Goal: Transaction & Acquisition: Purchase product/service

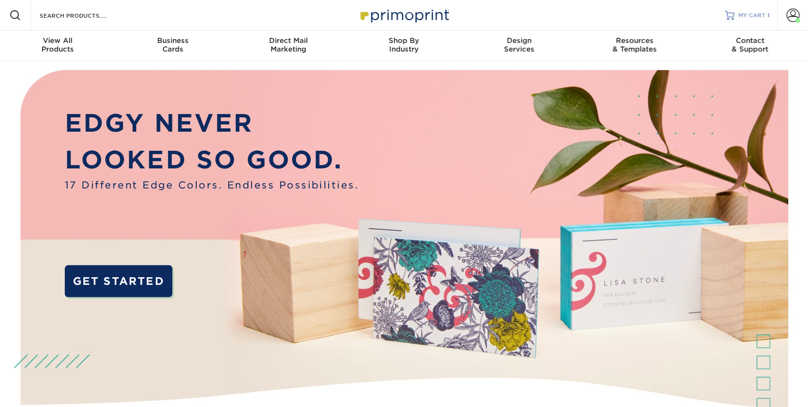
click at [766, 17] on div "MY CART 1" at bounding box center [754, 15] width 31 height 8
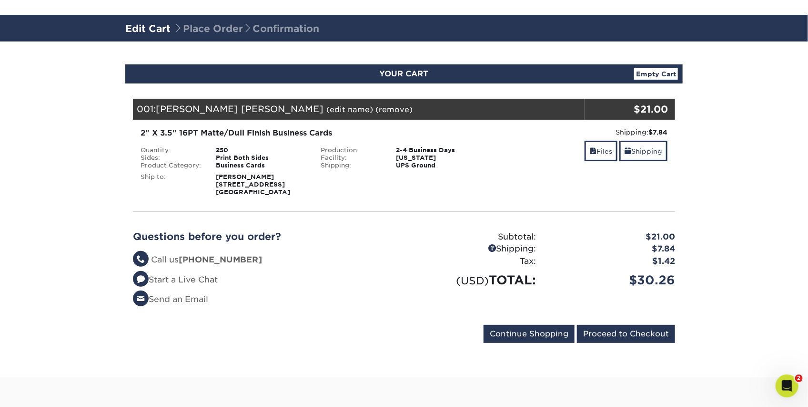
scroll to position [63, 0]
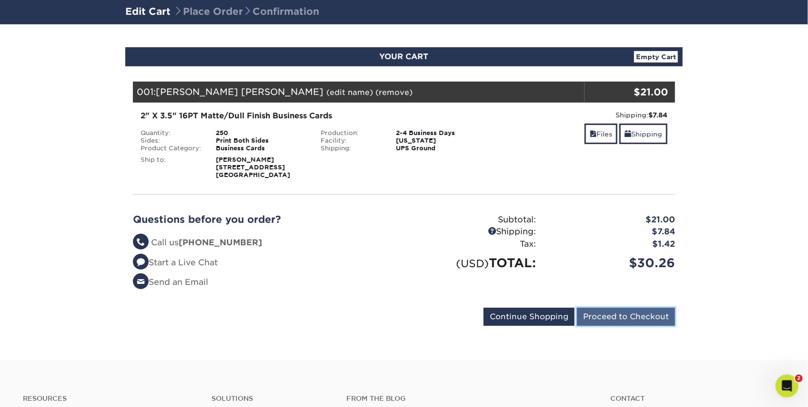
click at [599, 318] on input "Proceed to Checkout" at bounding box center [626, 316] width 98 height 18
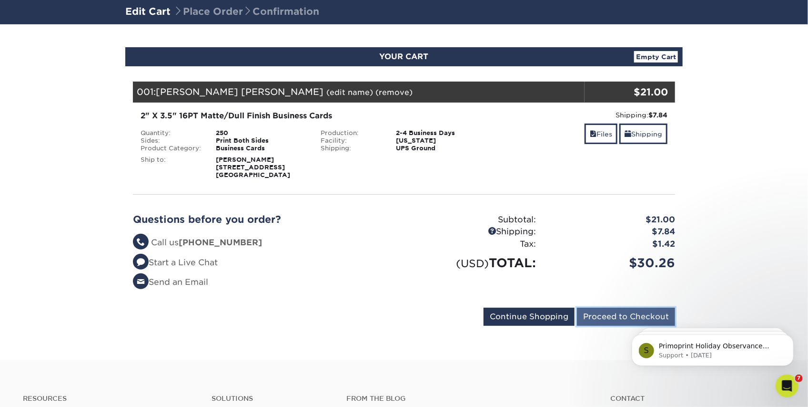
scroll to position [0, 0]
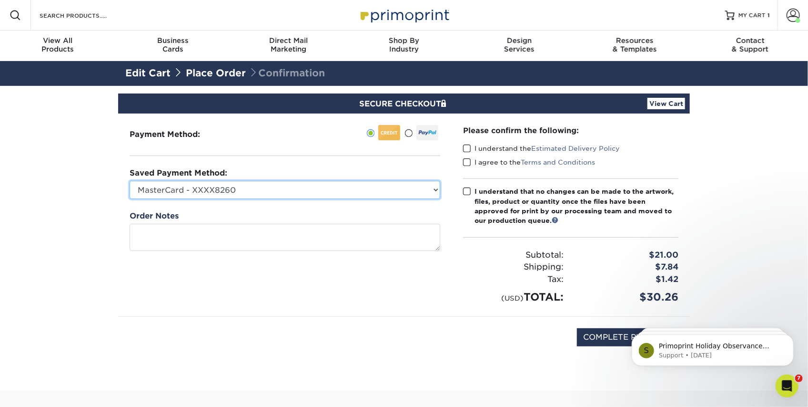
click at [300, 193] on select "MasterCard - XXXX8260 MasterCard - XXXX8252 MasterCard - XXXX3102 New Credit Ca…" at bounding box center [285, 190] width 311 height 18
select select "65373"
click at [130, 181] on select "MasterCard - XXXX8260 MasterCard - XXXX8252 MasterCard - XXXX3102 New Credit Ca…" at bounding box center [285, 190] width 311 height 18
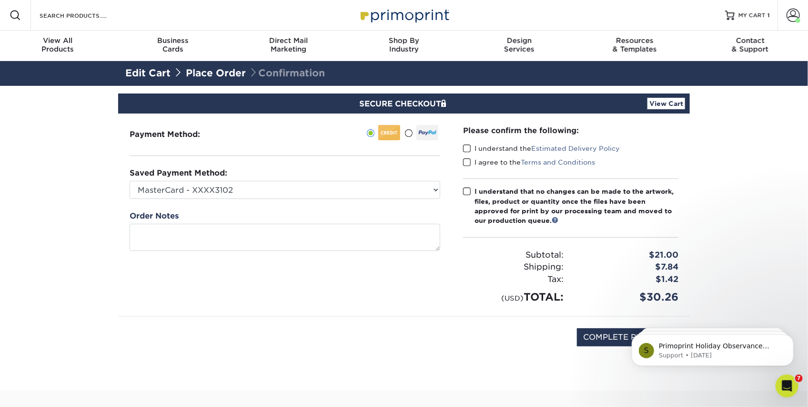
click at [467, 146] on span at bounding box center [467, 148] width 8 height 9
click at [0, 0] on input "I understand the Estimated Delivery Policy" at bounding box center [0, 0] width 0 height 0
click at [467, 160] on span at bounding box center [467, 162] width 8 height 9
click at [0, 0] on input "I agree to the Terms and Conditions" at bounding box center [0, 0] width 0 height 0
click at [468, 188] on span at bounding box center [467, 191] width 8 height 9
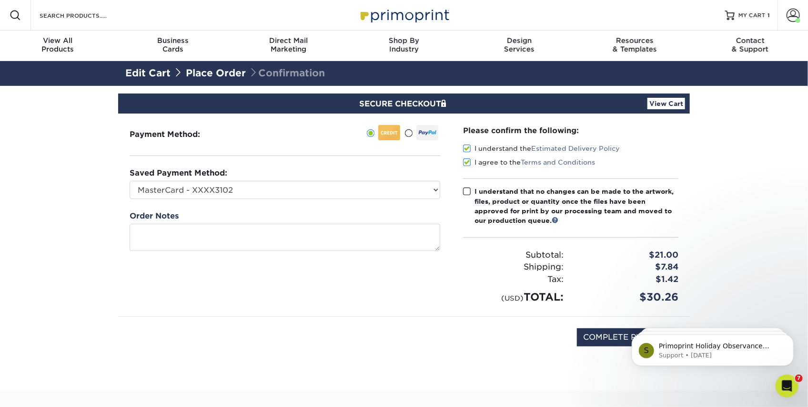
click at [0, 0] on input "I understand that no changes can be made to the artwork, files, product or quan…" at bounding box center [0, 0] width 0 height 0
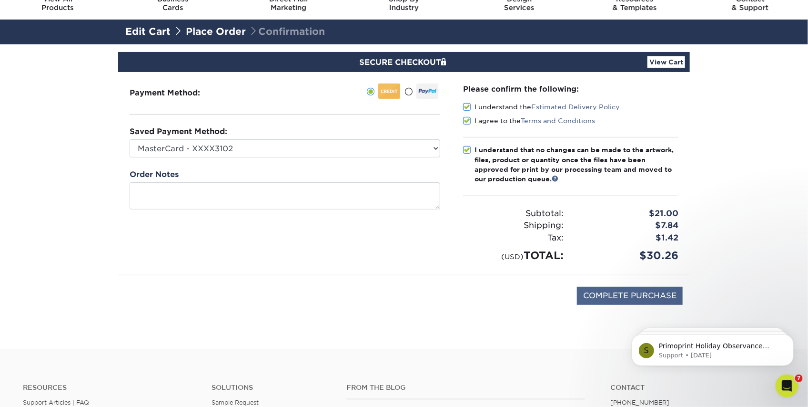
scroll to position [31, 0]
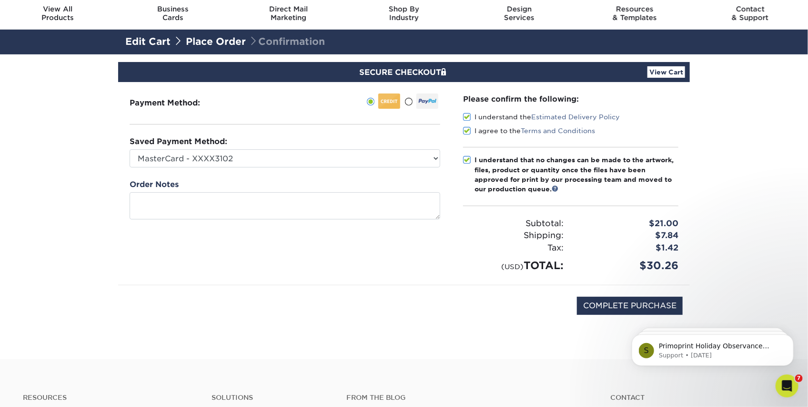
click at [658, 79] on div "SECURE CHECKOUT View Cart" at bounding box center [404, 72] width 572 height 20
click at [657, 74] on link "View Cart" at bounding box center [667, 71] width 38 height 11
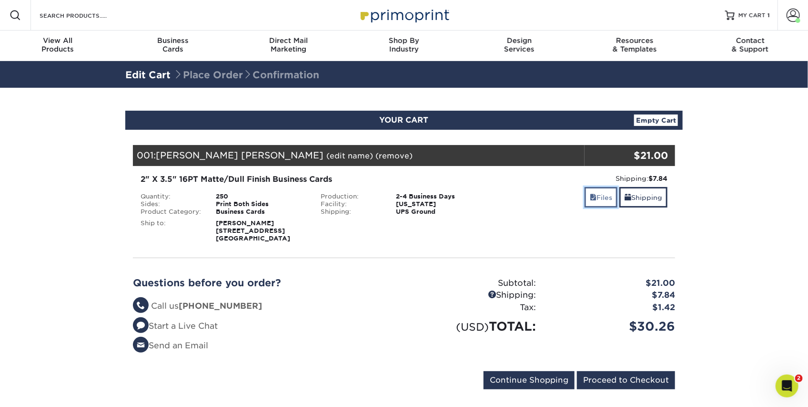
click at [604, 196] on link "Files" at bounding box center [601, 197] width 33 height 20
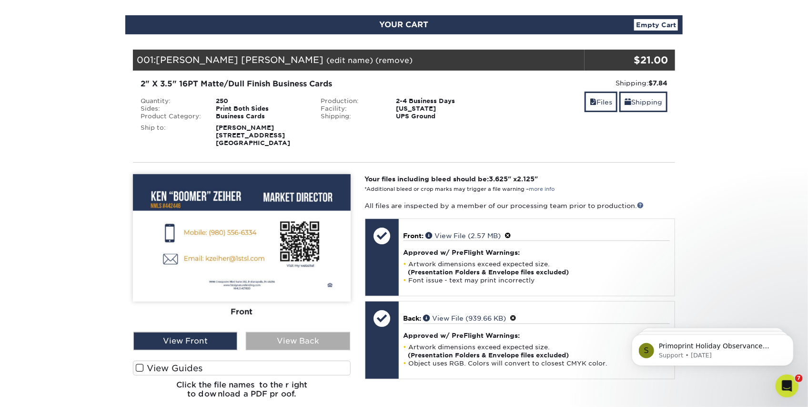
click at [272, 336] on div "View Back" at bounding box center [298, 341] width 104 height 18
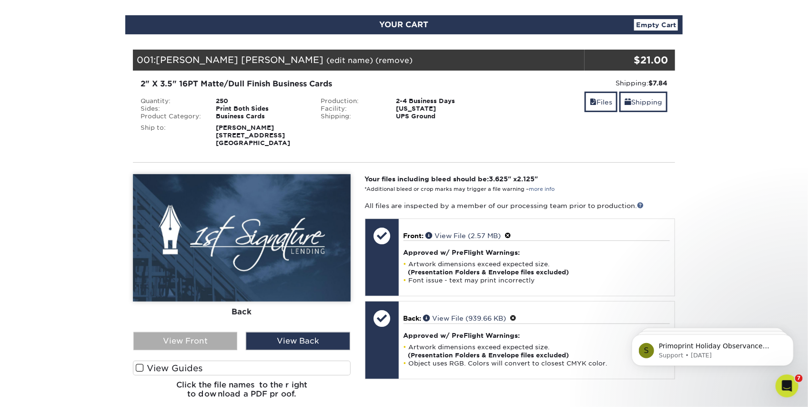
click at [200, 335] on div "View Front" at bounding box center [185, 341] width 104 height 18
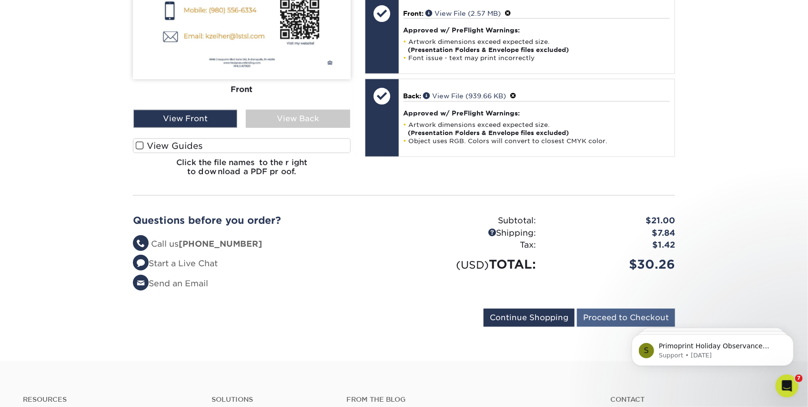
scroll to position [317, 0]
click at [607, 318] on input "Proceed to Checkout" at bounding box center [626, 317] width 98 height 18
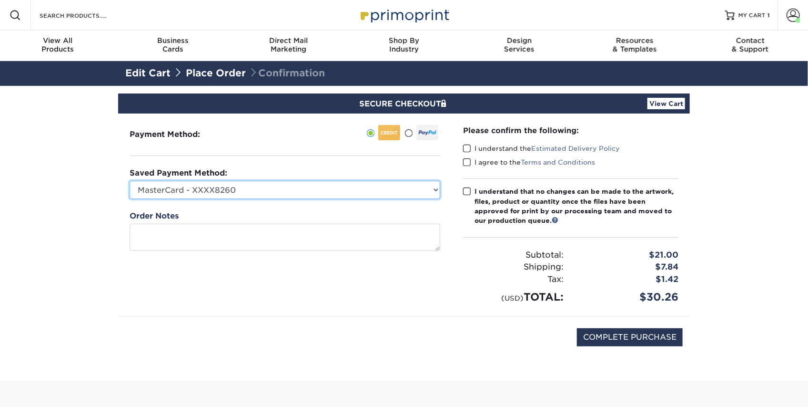
click at [408, 192] on select "MasterCard - XXXX8260 MasterCard - XXXX8252 MasterCard - XXXX3102 New Credit Ca…" at bounding box center [285, 190] width 311 height 18
select select "65373"
click at [130, 181] on select "MasterCard - XXXX8260 MasterCard - XXXX8252 MasterCard - XXXX3102 New Credit Ca…" at bounding box center [285, 190] width 311 height 18
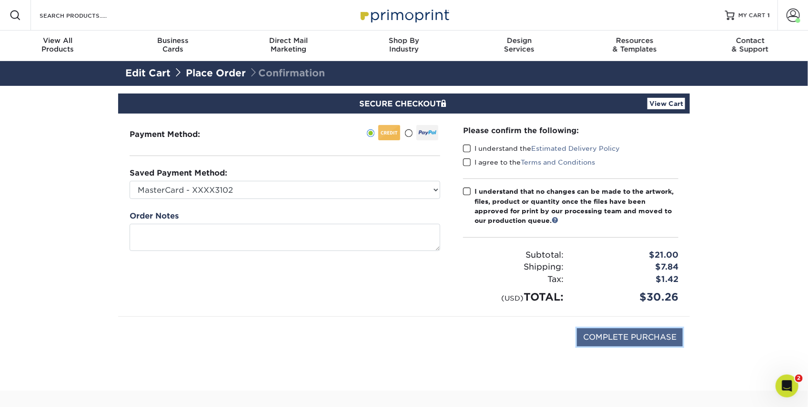
click at [611, 328] on input "COMPLETE PURCHASE" at bounding box center [630, 337] width 106 height 18
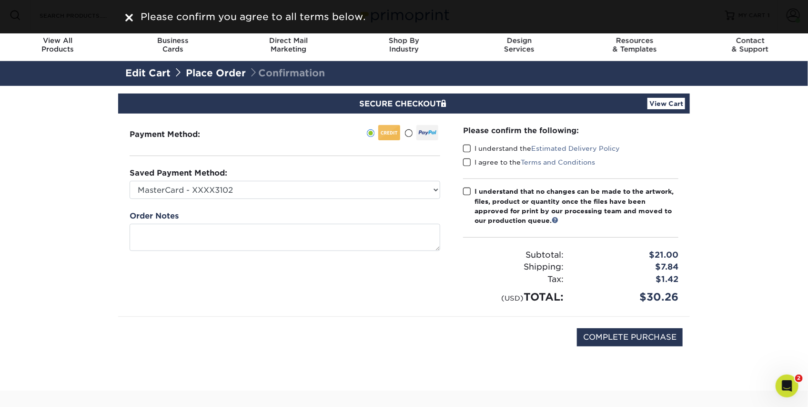
click at [468, 149] on span at bounding box center [467, 148] width 8 height 9
click at [0, 0] on input "I understand the Estimated Delivery Policy" at bounding box center [0, 0] width 0 height 0
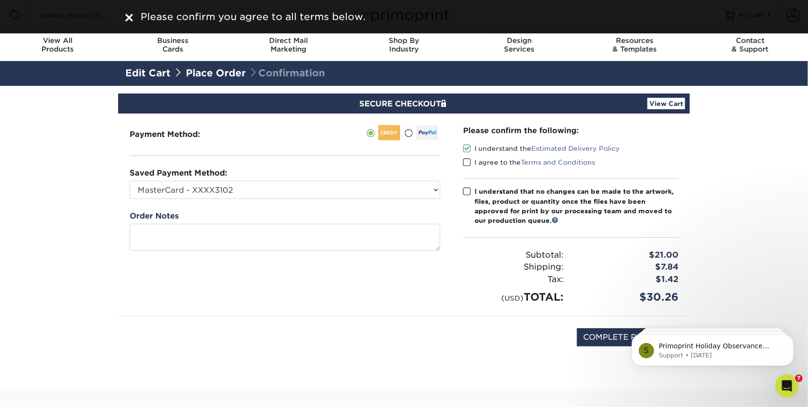
click at [467, 158] on span at bounding box center [467, 162] width 8 height 9
click at [0, 0] on input "I agree to the Terms and Conditions" at bounding box center [0, 0] width 0 height 0
click at [471, 192] on span at bounding box center [467, 191] width 8 height 9
click at [0, 0] on input "I understand that no changes can be made to the artwork, files, product or quan…" at bounding box center [0, 0] width 0 height 0
click at [591, 339] on input "COMPLETE PURCHASE" at bounding box center [630, 337] width 106 height 18
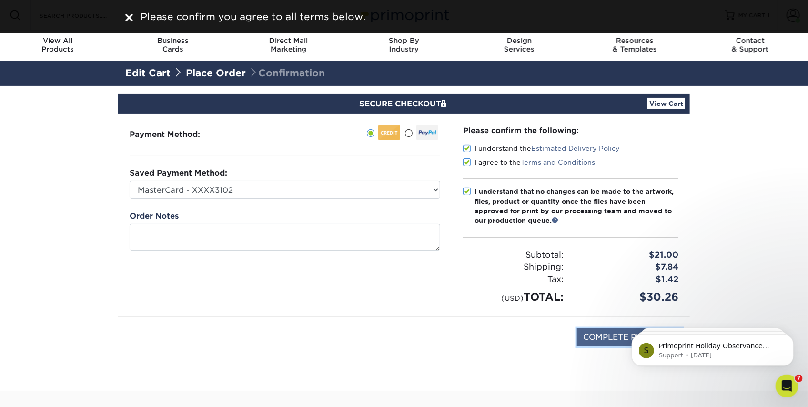
type input "PROCESSING, PLEASE WAIT..."
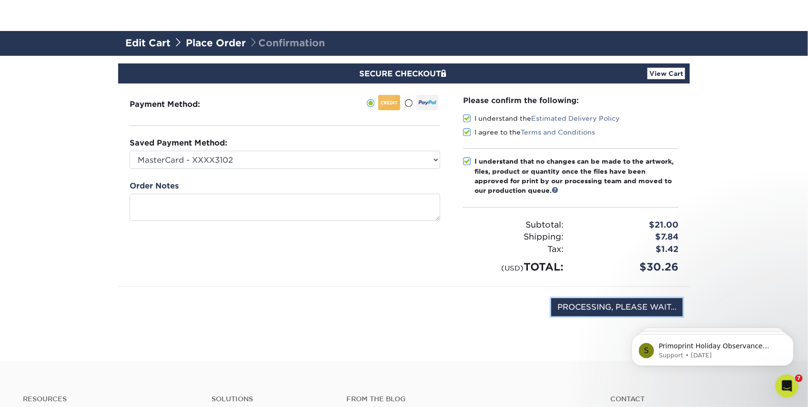
scroll to position [63, 0]
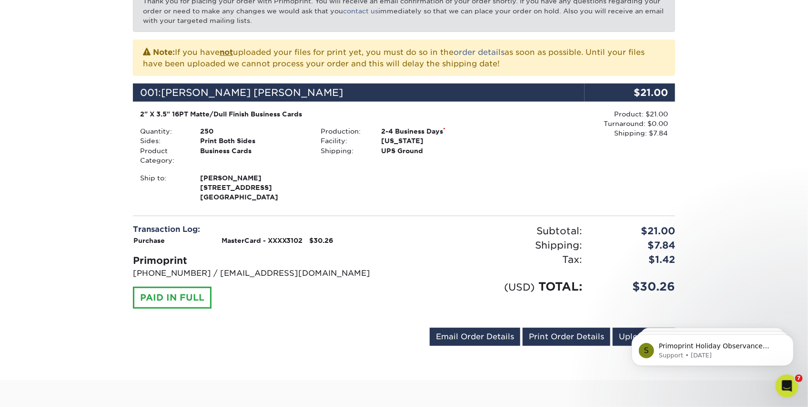
scroll to position [191, 0]
